Goal: Task Accomplishment & Management: Use online tool/utility

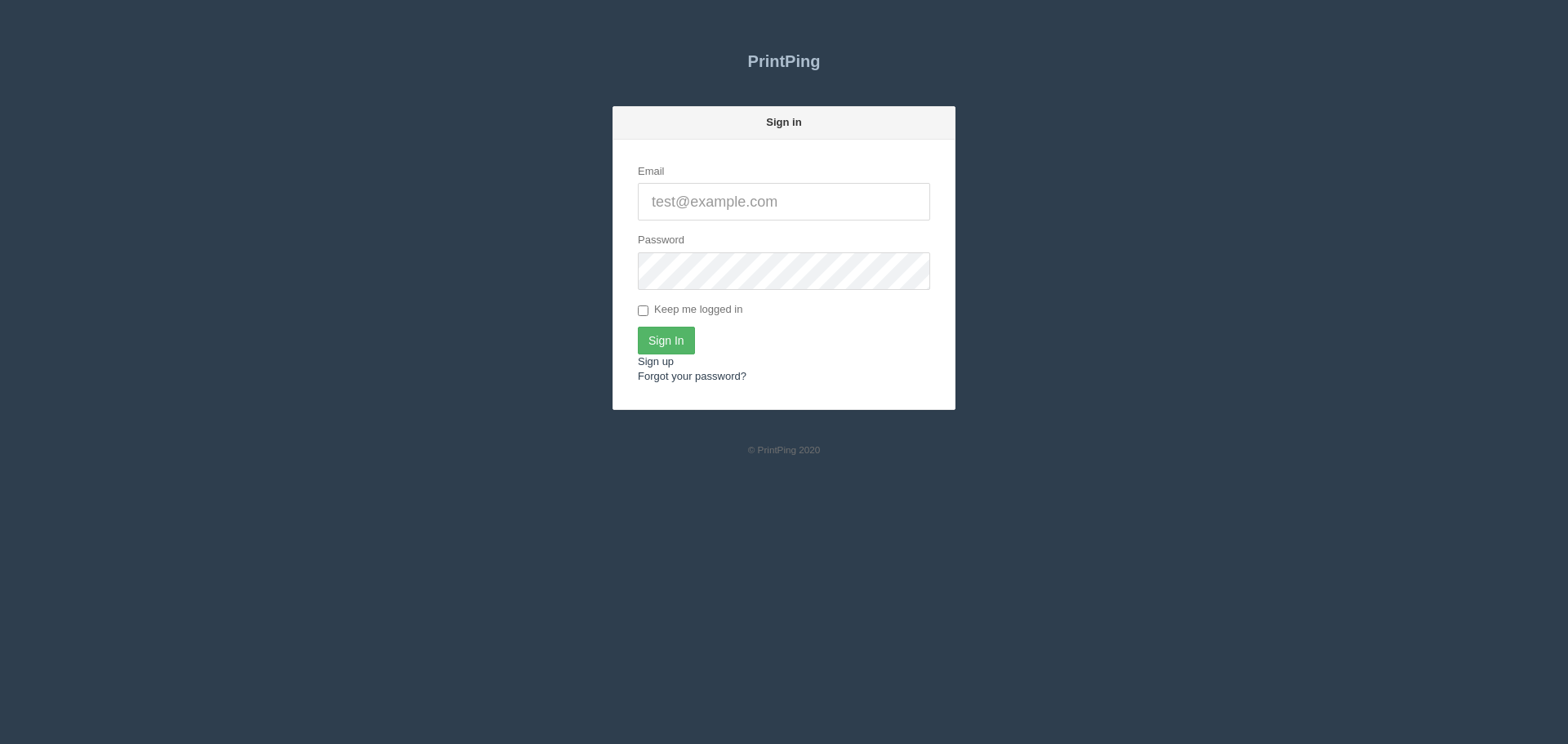
type input "[PERSON_NAME][EMAIL_ADDRESS][DOMAIN_NAME]"
click at [680, 334] on input "Sign In" at bounding box center [666, 341] width 57 height 28
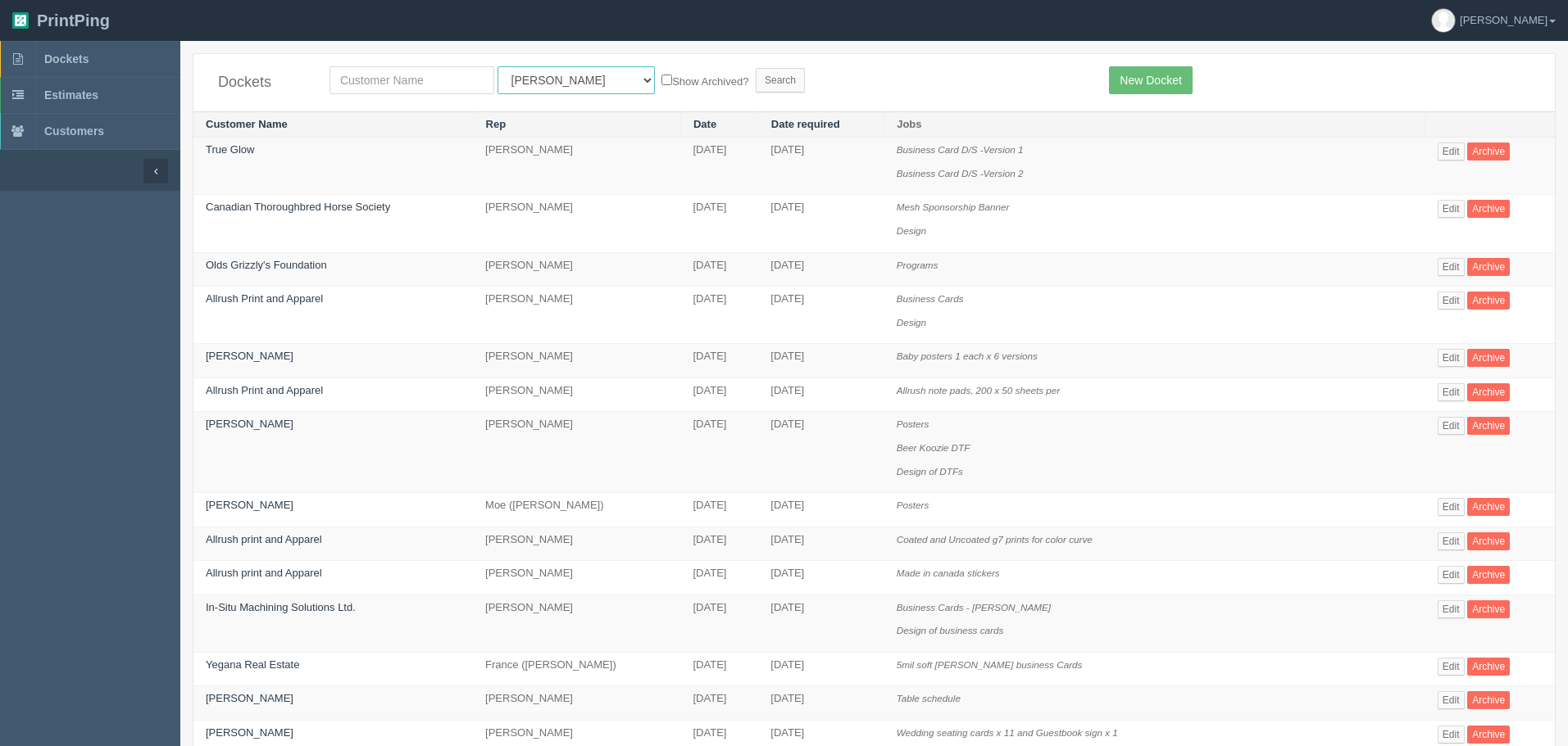
click at [568, 87] on select "All Users Ali Ali Test 1 Aly Amy Ankit Arif Brandon Dan France Greg Jim Mark Ma…" at bounding box center [576, 81] width 157 height 28
select select "63"
click at [497, 67] on select "All Users Ali Ali Test 1 Aly Amy Ankit Arif Brandon Dan France Greg Jim Mark Ma…" at bounding box center [576, 81] width 157 height 28
click at [1129, 68] on link "New Docket" at bounding box center [1149, 81] width 82 height 28
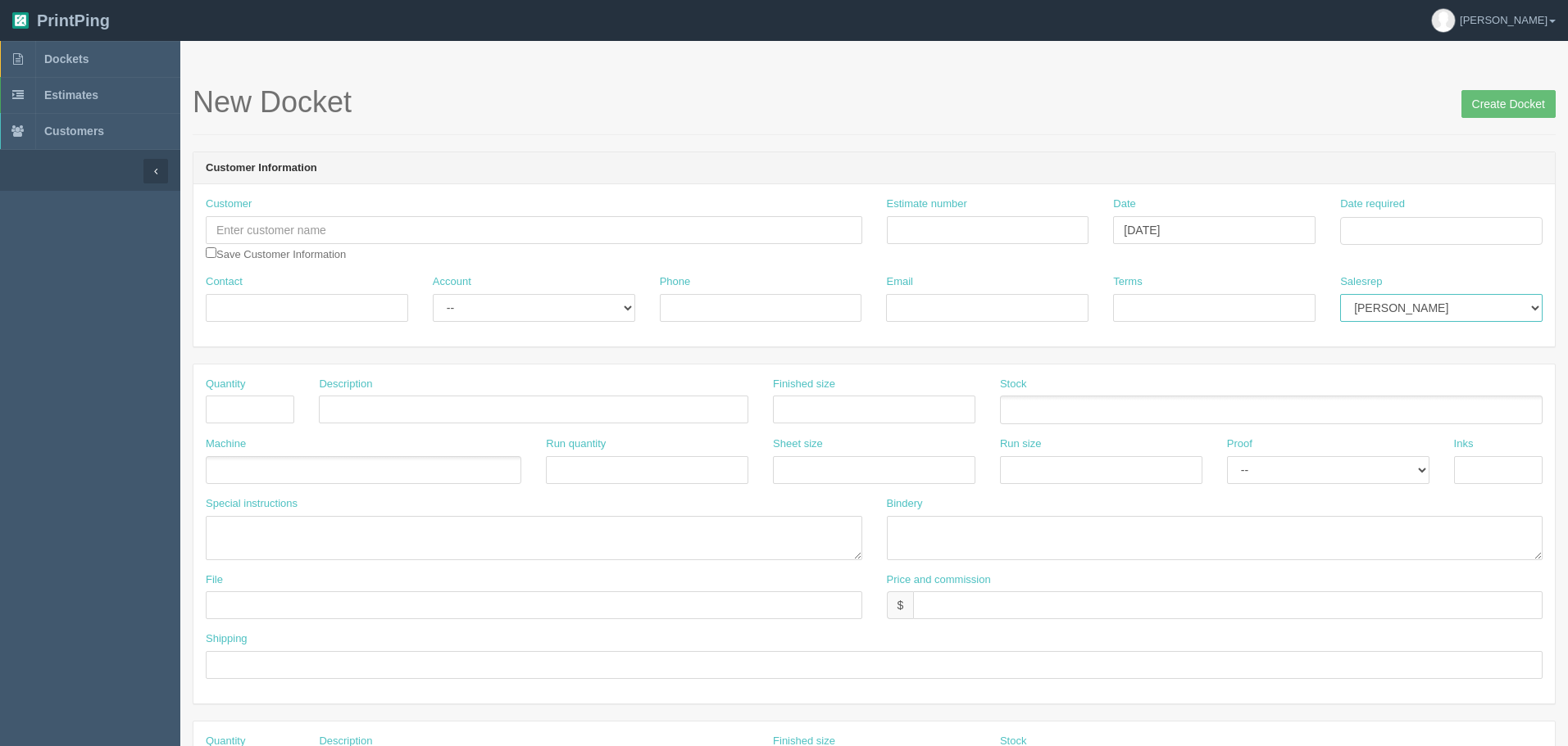
click at [1424, 296] on select "Mark Mikayla Aly Stacy Rebecca Matthew Viki Phil Greg Jim Sam Brandon Zach Stev…" at bounding box center [1441, 308] width 203 height 28
select select "62"
click at [1340, 294] on select "Mark Mikayla Aly Stacy Rebecca Matthew Viki Phil Greg Jim Sam Brandon Zach Stev…" at bounding box center [1441, 308] width 203 height 28
